Goal: Task Accomplishment & Management: Complete application form

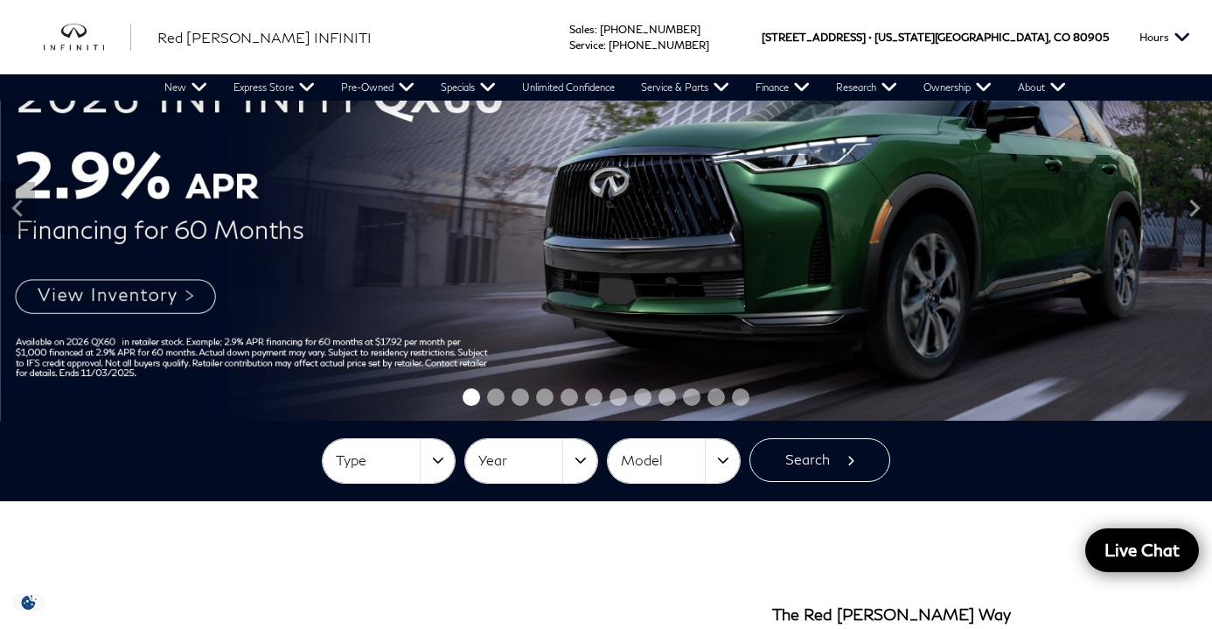
scroll to position [126, 0]
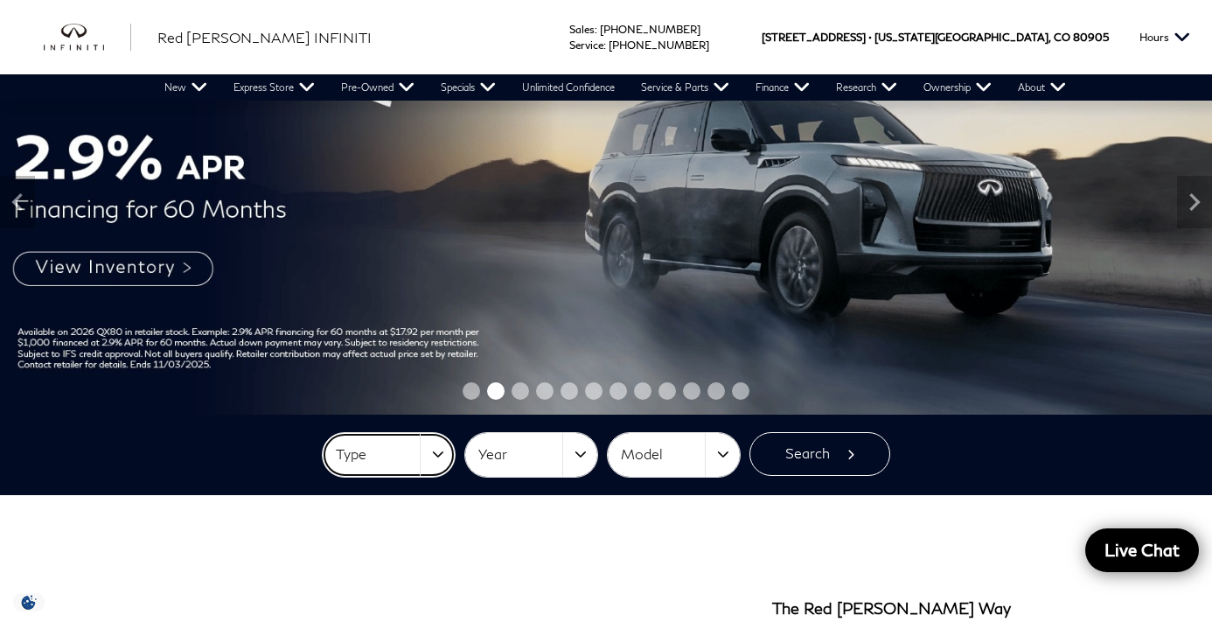
click at [449, 452] on button "Type" at bounding box center [389, 455] width 132 height 44
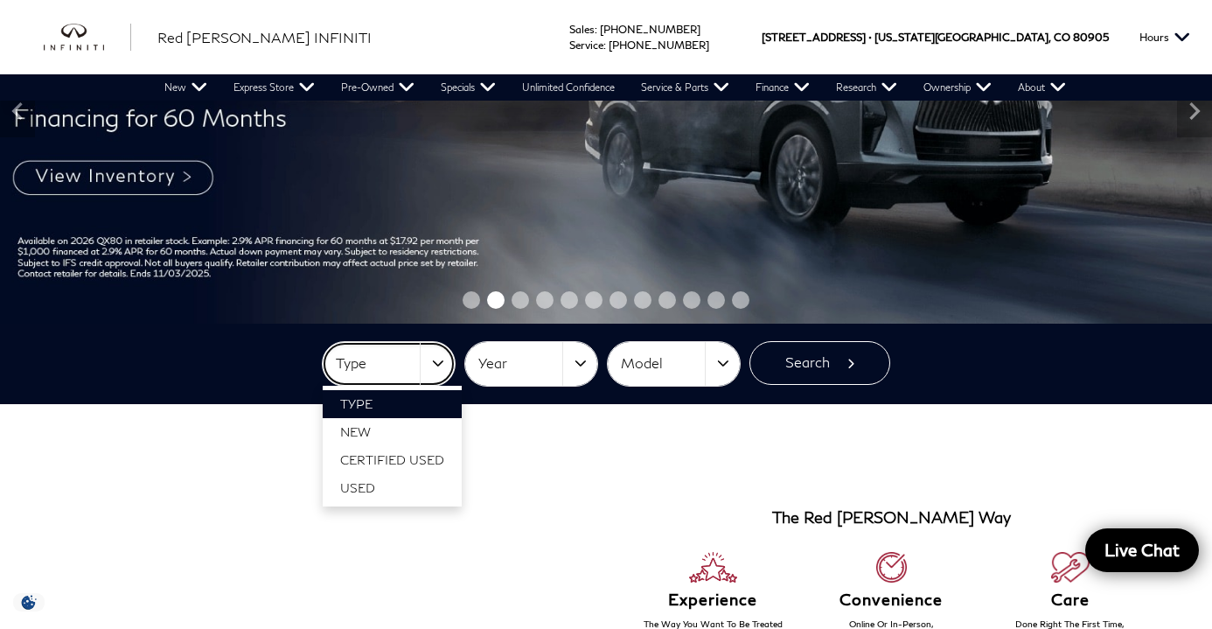
scroll to position [219, 0]
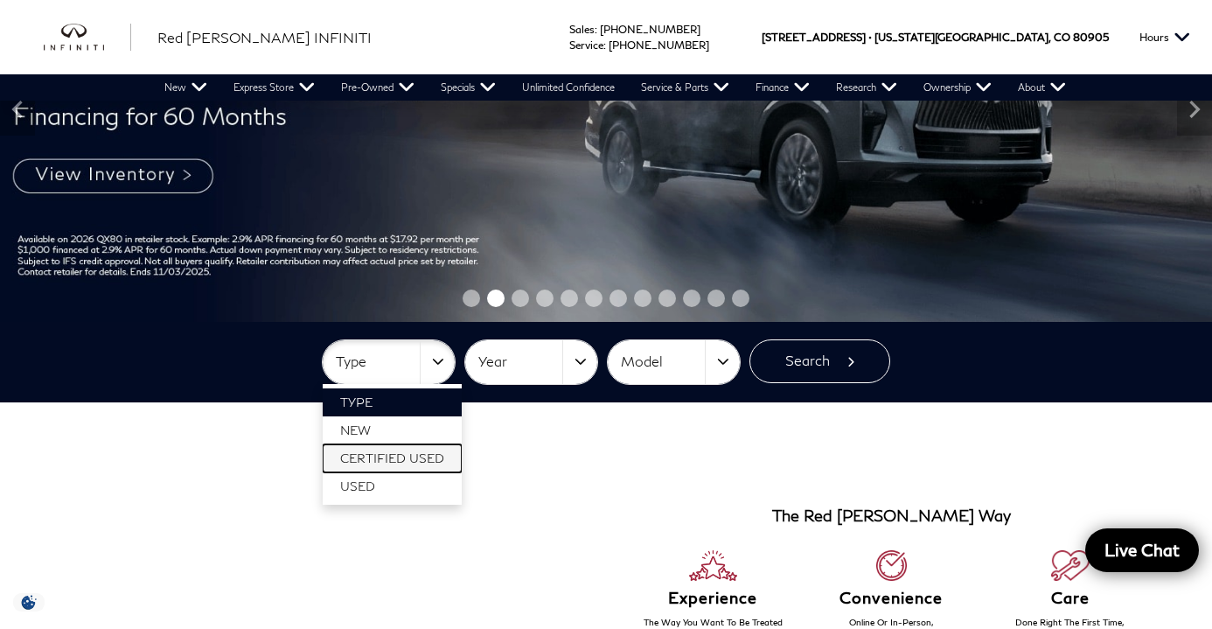
click at [432, 452] on span "Certified Used" at bounding box center [392, 457] width 104 height 15
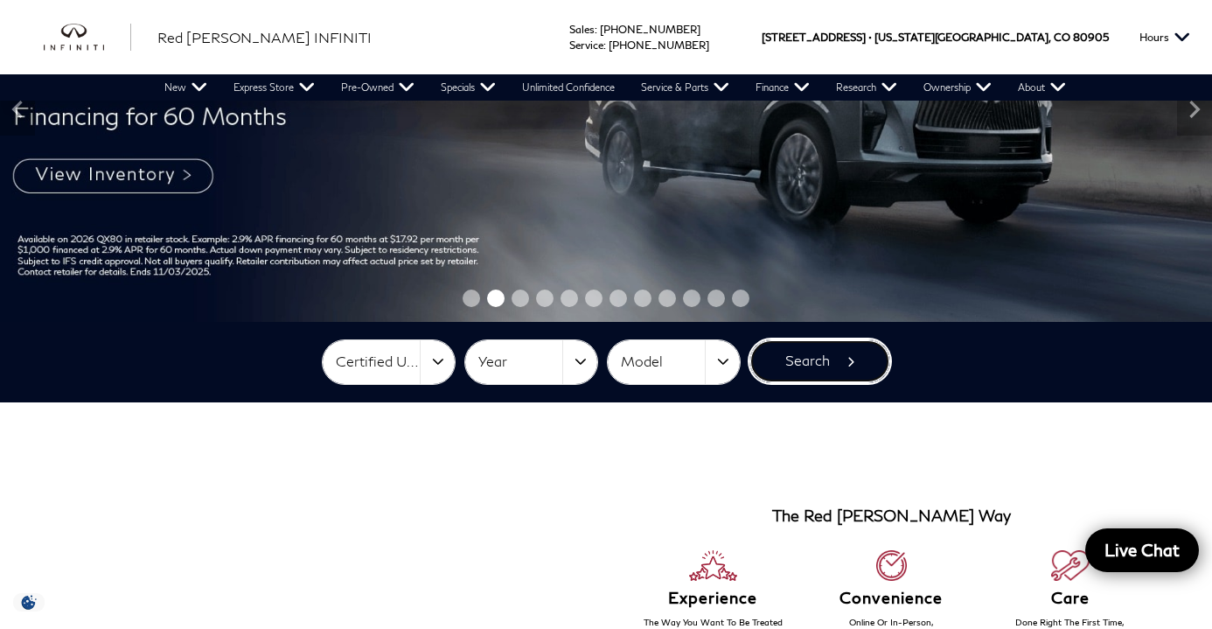
click at [821, 349] on button "Search" at bounding box center [819, 361] width 141 height 44
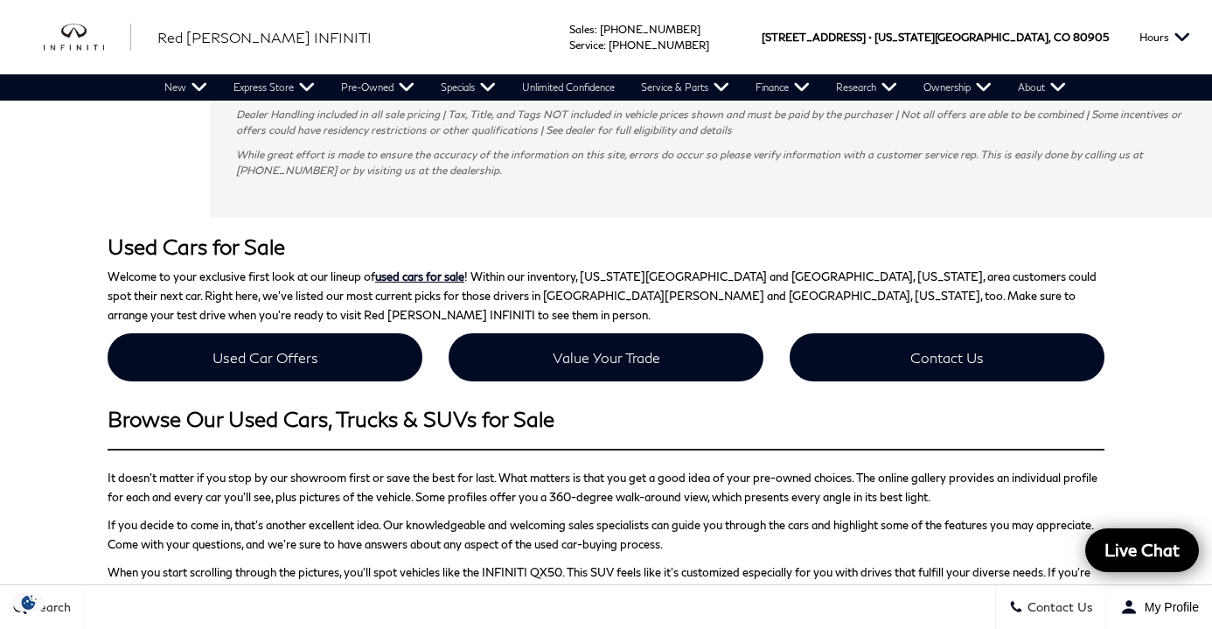
scroll to position [1132, 0]
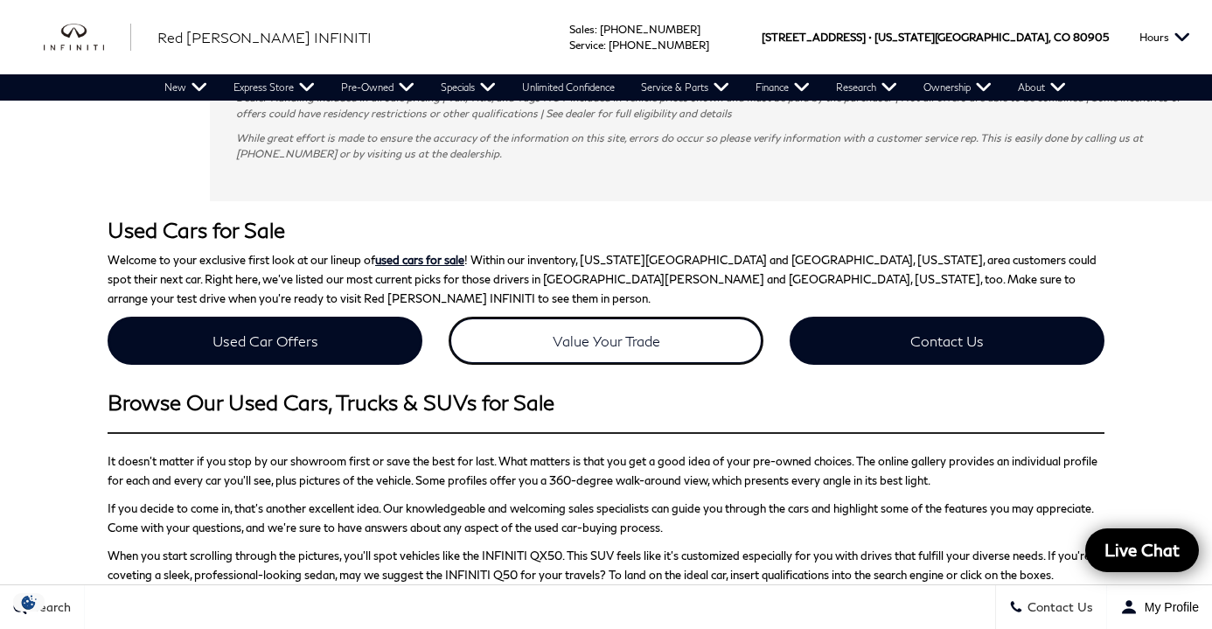
click at [487, 317] on link "Value Your Trade" at bounding box center [606, 341] width 315 height 48
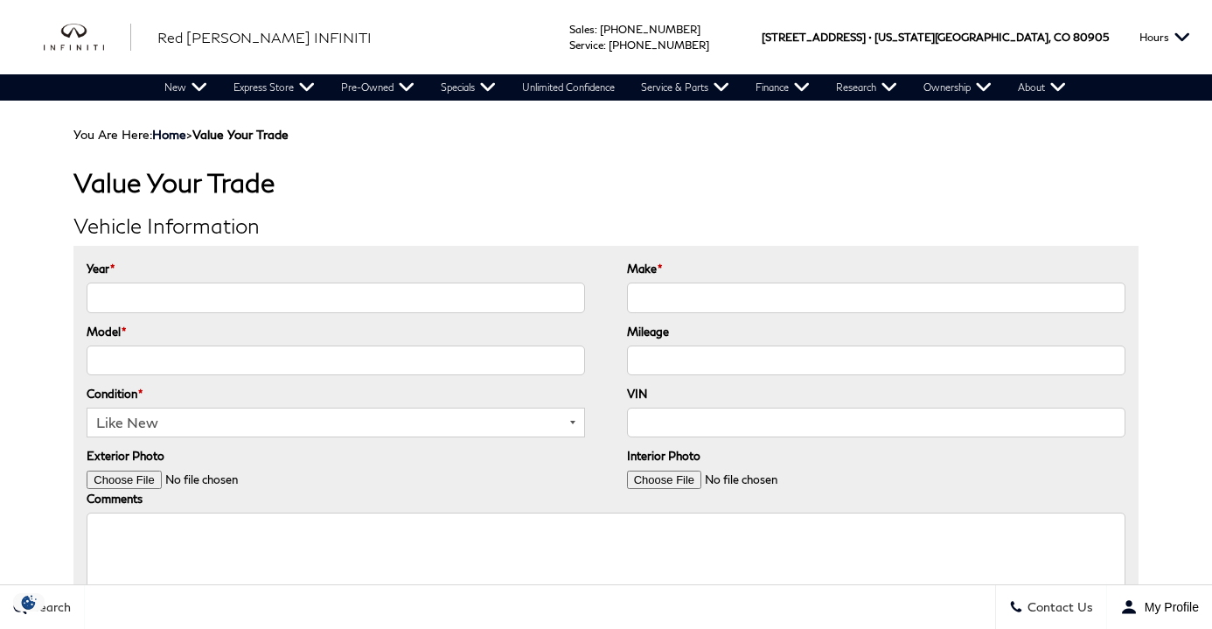
click at [174, 300] on input "Year *" at bounding box center [336, 297] width 498 height 30
type input "2014"
click at [644, 285] on input "Make *" at bounding box center [876, 297] width 498 height 30
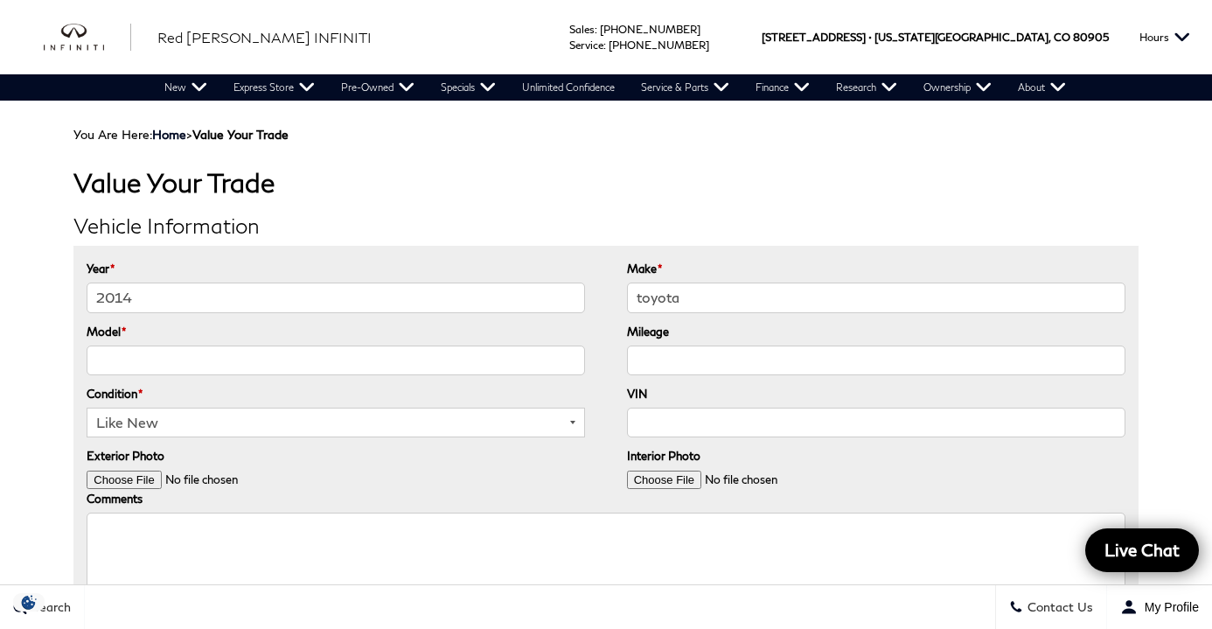
type input "toyota"
click at [184, 360] on input "Model *" at bounding box center [336, 360] width 498 height 30
type input "4runner"
click at [661, 351] on input "Mileage" at bounding box center [876, 360] width 498 height 30
type input "139000"
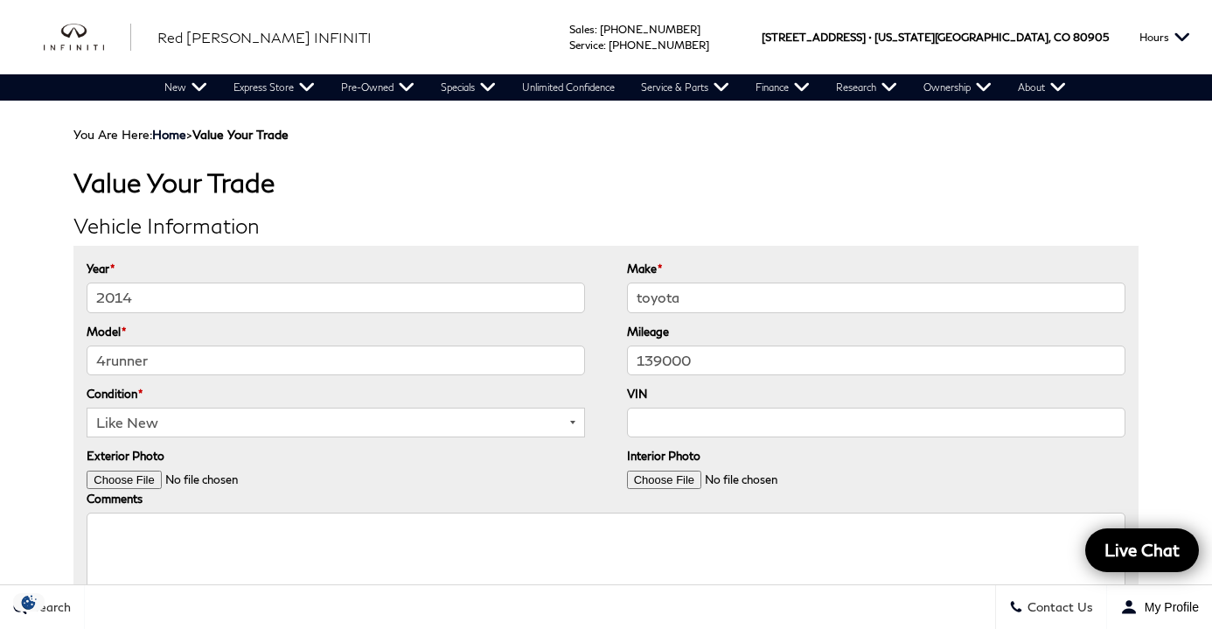
click at [206, 421] on select "Like New Great Good Fair Poor" at bounding box center [336, 422] width 498 height 30
select select "Good"
click at [87, 407] on select "Like New Great Good Fair Poor" at bounding box center [336, 422] width 498 height 30
click at [664, 426] on input "VIN" at bounding box center [876, 422] width 498 height 30
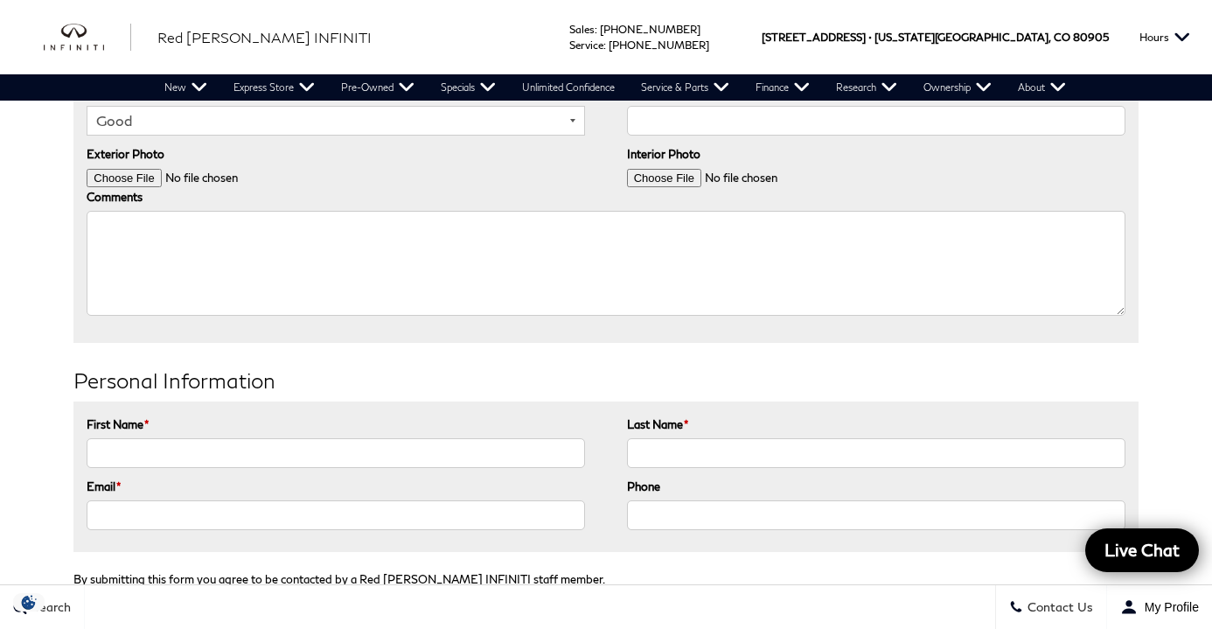
scroll to position [283, 0]
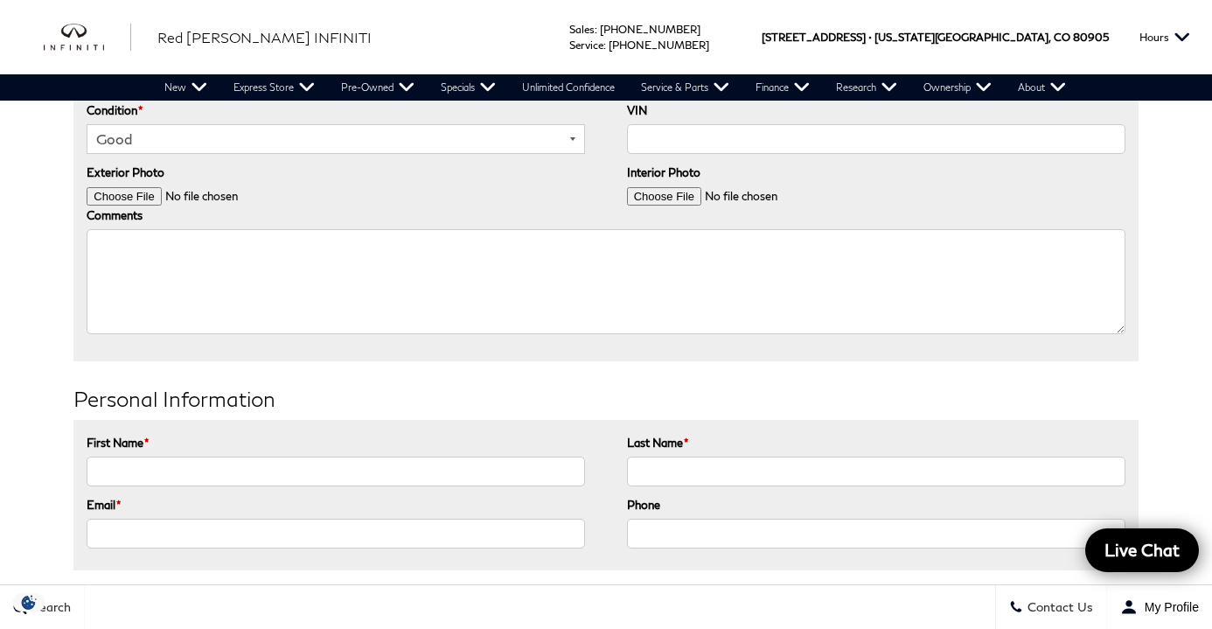
click at [118, 467] on input "First Name *" at bounding box center [336, 471] width 498 height 30
type input "[PERSON_NAME]"
type input "[EMAIL_ADDRESS][DOMAIN_NAME]"
drag, startPoint x: 762, startPoint y: 531, endPoint x: 674, endPoint y: 532, distance: 87.5
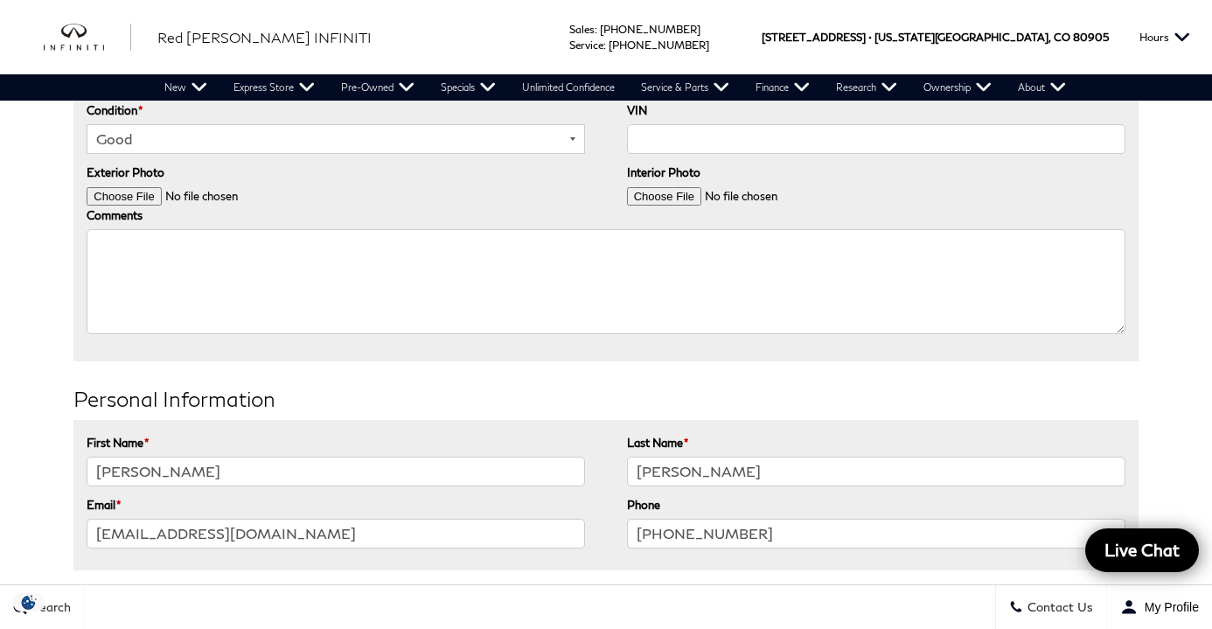
click at [674, 532] on input "[PHONE_NUMBER]" at bounding box center [876, 533] width 498 height 30
drag, startPoint x: 755, startPoint y: 531, endPoint x: 672, endPoint y: 531, distance: 83.1
click at [672, 531] on input "[PHONE_NUMBER]" at bounding box center [876, 533] width 498 height 30
type input "[PHONE_NUMBER]"
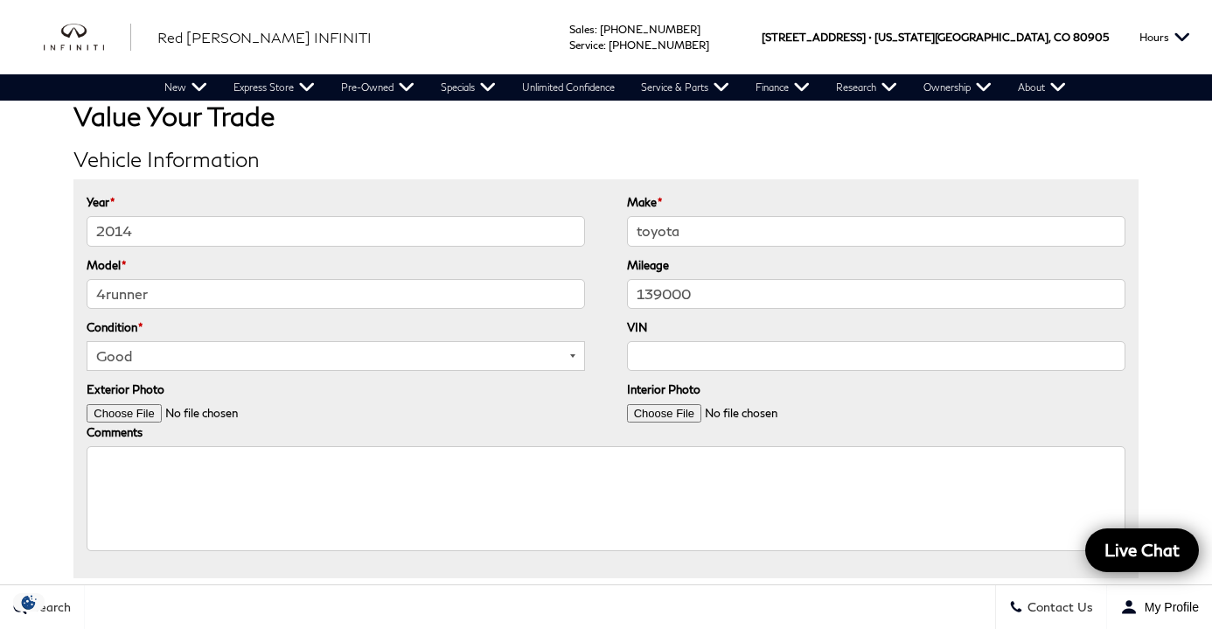
scroll to position [64, 0]
